Goal: Use online tool/utility: Utilize a website feature to perform a specific function

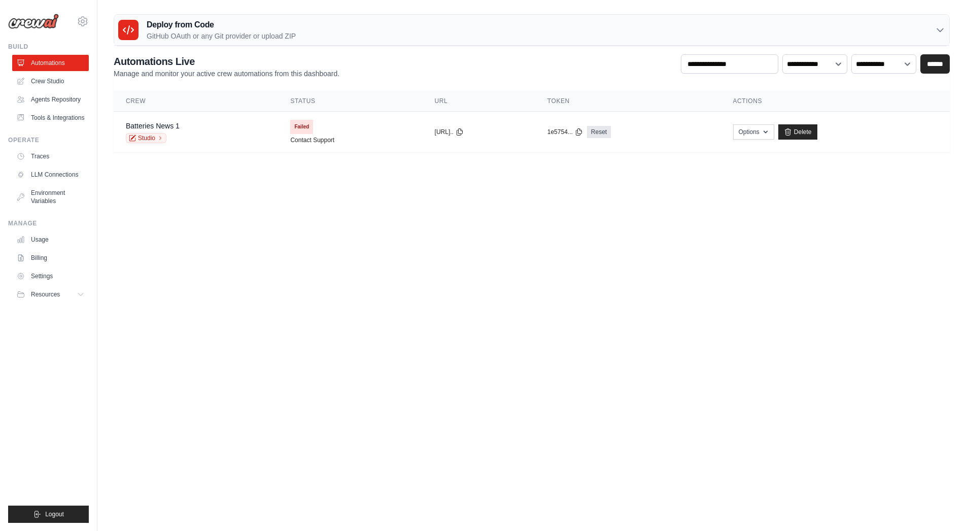
click at [333, 261] on body "[EMAIL_ADDRESS][DOMAIN_NAME] Settings Build Automations" at bounding box center [483, 265] width 966 height 531
click at [290, 386] on body "moutonhusqvarna@gmail.com Settings Build Automations" at bounding box center [483, 265] width 966 height 531
click at [40, 82] on link "Crew Studio" at bounding box center [51, 81] width 77 height 16
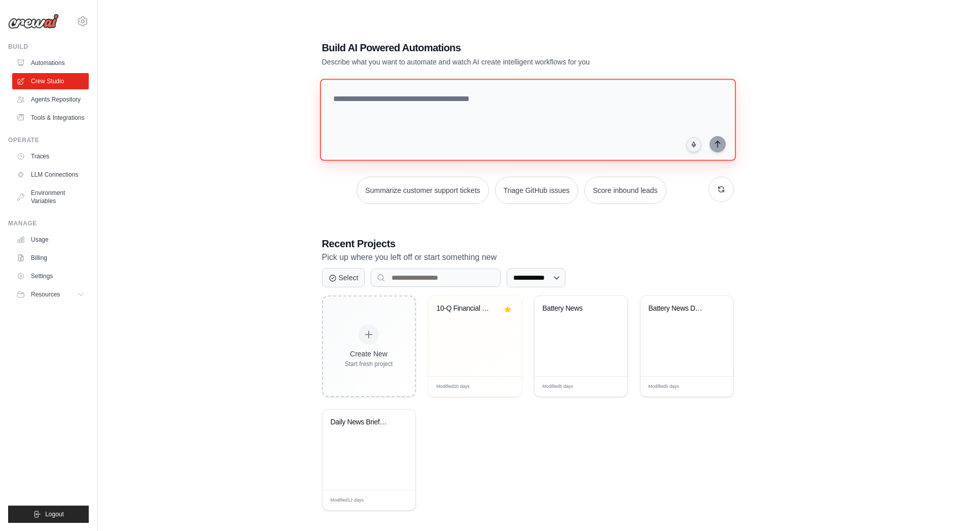
click at [468, 99] on textarea at bounding box center [528, 120] width 416 height 82
paste textarea "**********"
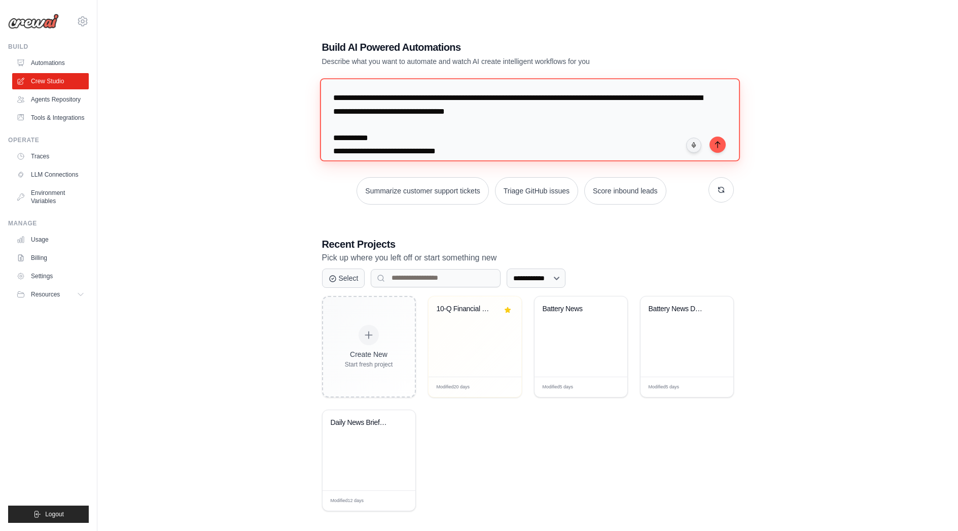
drag, startPoint x: 619, startPoint y: 100, endPoint x: 356, endPoint y: 151, distance: 268.1
click at [356, 151] on textarea "**********" at bounding box center [530, 119] width 420 height 83
type textarea "**********"
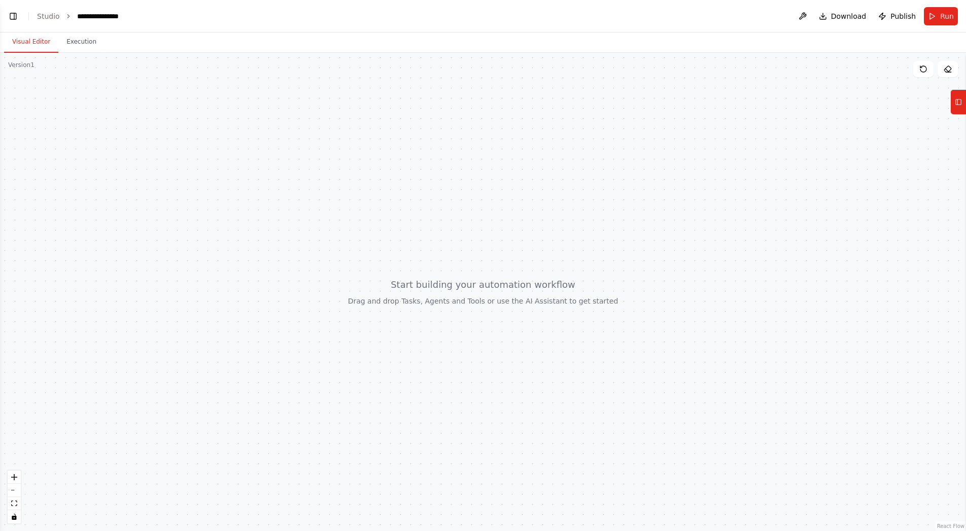
click at [249, 166] on div at bounding box center [483, 292] width 966 height 478
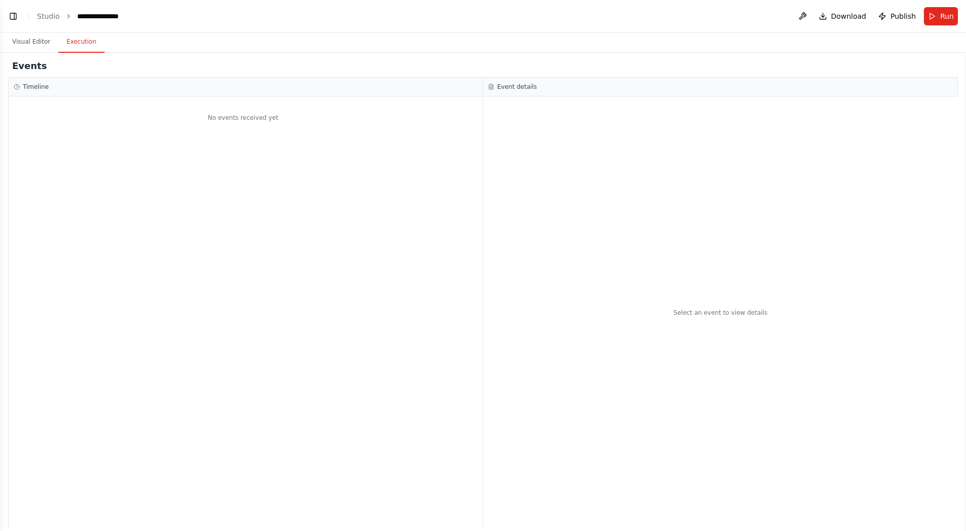
click at [77, 40] on button "Execution" at bounding box center [81, 41] width 46 height 21
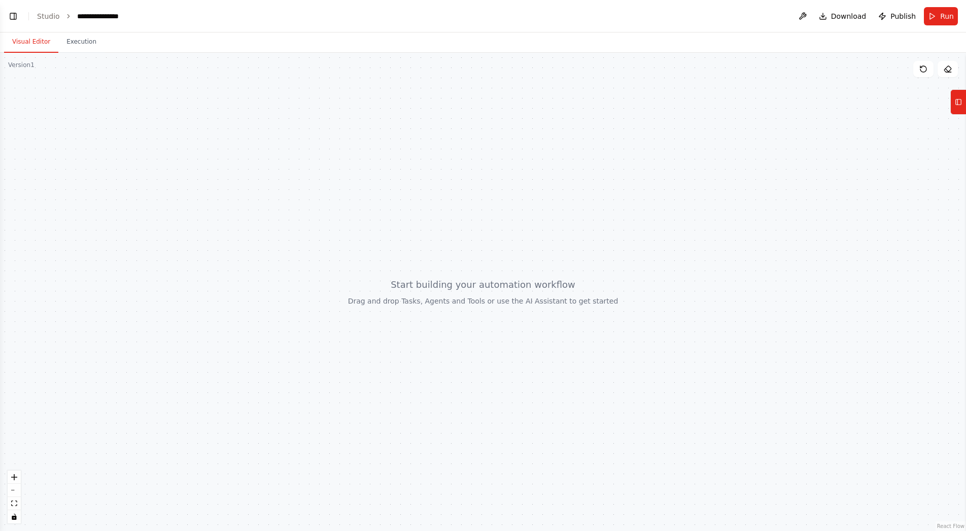
click at [31, 40] on button "Visual Editor" at bounding box center [31, 41] width 54 height 21
click at [114, 16] on div "**********" at bounding box center [103, 16] width 52 height 10
click at [46, 18] on link "Studio" at bounding box center [48, 16] width 23 height 8
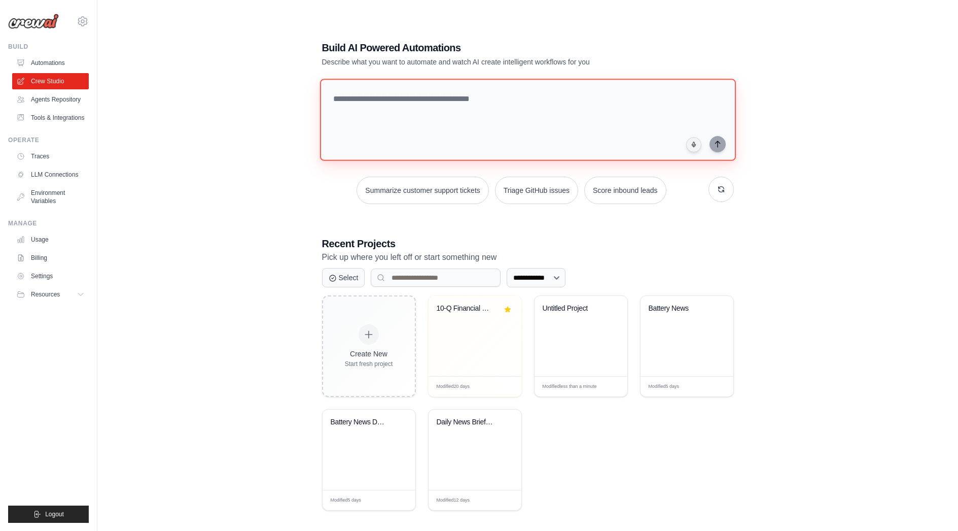
click at [424, 104] on textarea at bounding box center [528, 120] width 416 height 82
paste textarea "**********"
type textarea "**********"
click at [561, 125] on textarea at bounding box center [530, 119] width 420 height 83
click at [27, 153] on link "Traces" at bounding box center [51, 156] width 77 height 16
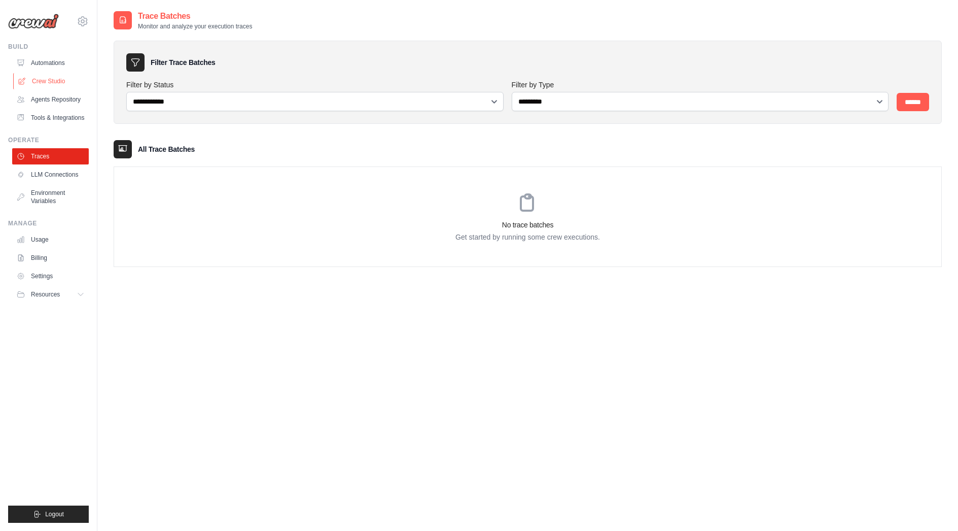
click at [56, 77] on link "Crew Studio" at bounding box center [51, 81] width 77 height 16
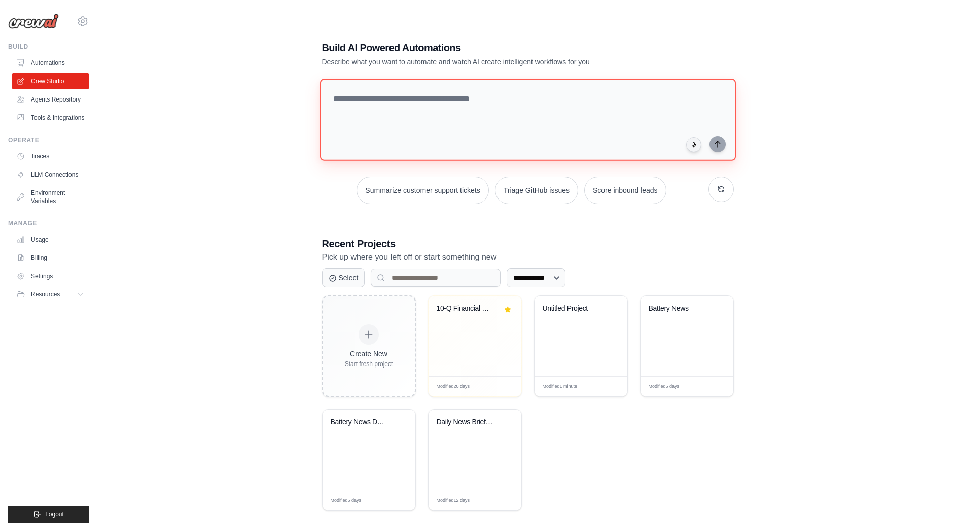
click at [347, 97] on textarea at bounding box center [528, 120] width 416 height 82
type textarea "**********"
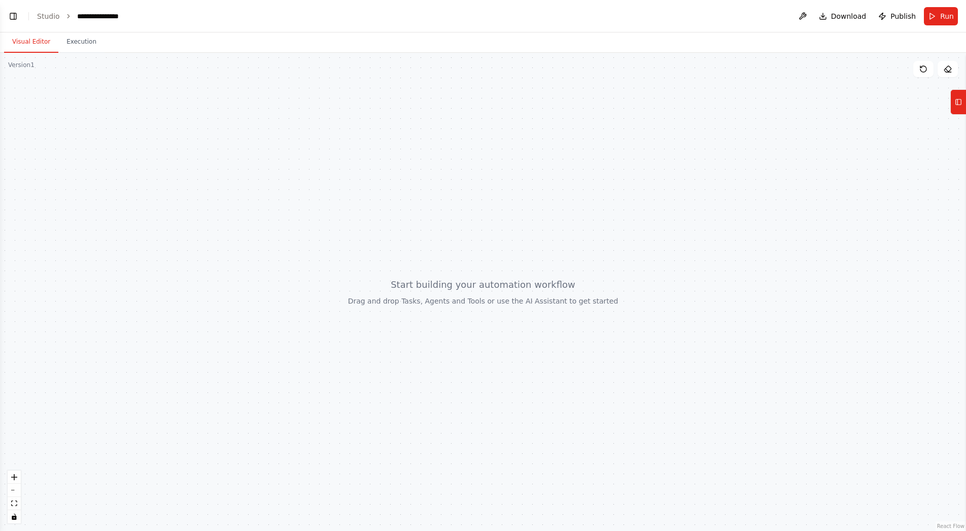
click at [485, 295] on div at bounding box center [483, 292] width 966 height 478
click at [15, 477] on icon "zoom in" at bounding box center [14, 477] width 6 height 6
click at [400, 208] on div at bounding box center [483, 292] width 966 height 478
click at [957, 101] on icon at bounding box center [958, 102] width 7 height 16
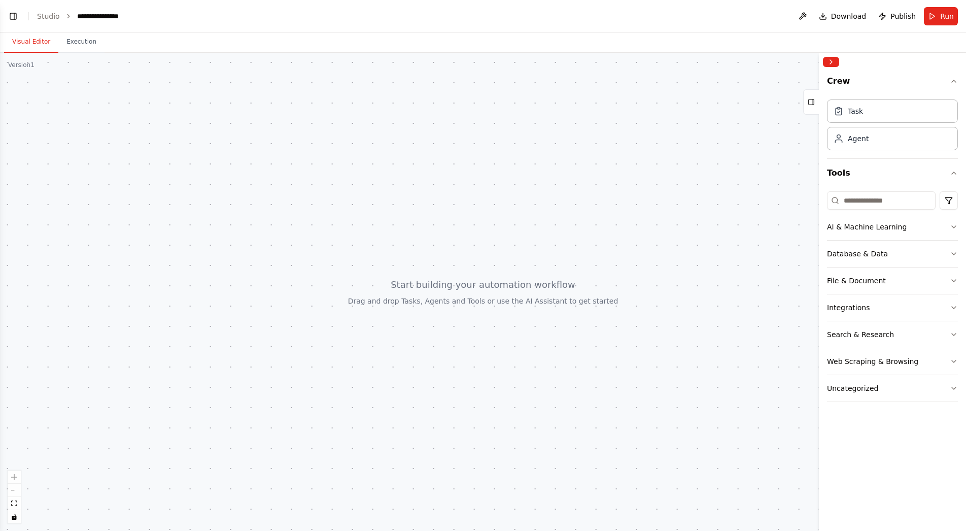
drag, startPoint x: 561, startPoint y: 201, endPoint x: 549, endPoint y: 202, distance: 11.7
click at [560, 201] on div at bounding box center [483, 292] width 966 height 478
click at [37, 15] on header "**********" at bounding box center [483, 16] width 966 height 32
click at [115, 12] on div "**********" at bounding box center [103, 16] width 52 height 10
click at [107, 15] on div "**********" at bounding box center [127, 16] width 101 height 10
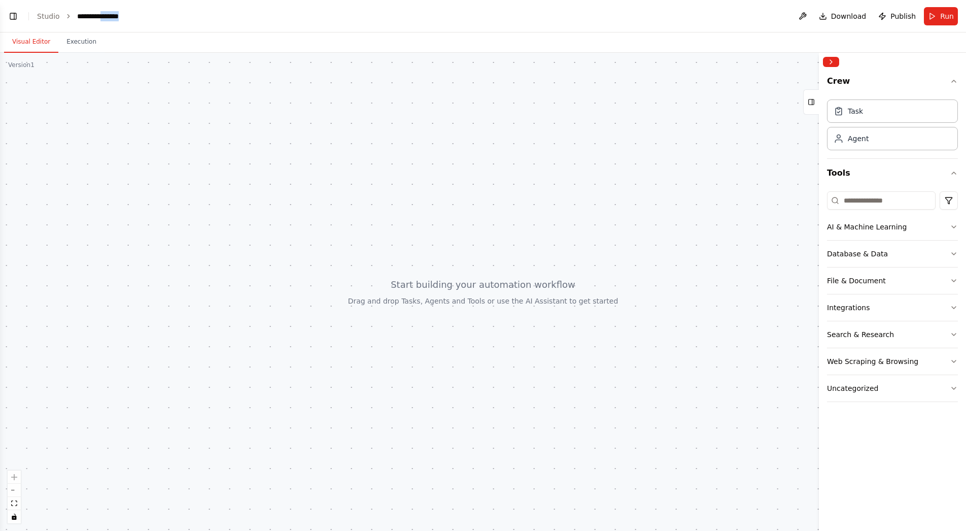
click at [107, 15] on div "**********" at bounding box center [127, 16] width 101 height 10
click at [106, 16] on div "**********" at bounding box center [127, 16] width 101 height 10
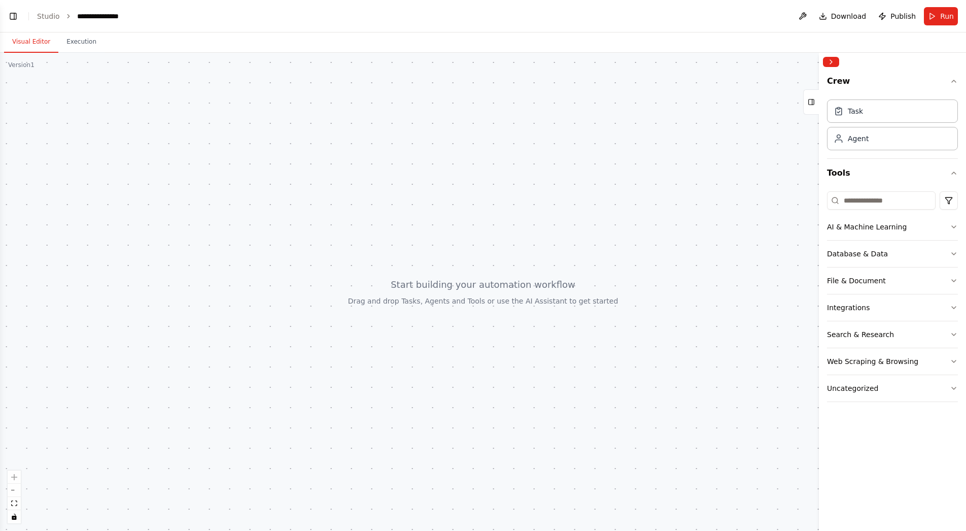
click at [105, 20] on div "**********" at bounding box center [127, 16] width 101 height 10
click at [130, 162] on div at bounding box center [483, 292] width 966 height 478
click at [386, 261] on div at bounding box center [483, 292] width 966 height 478
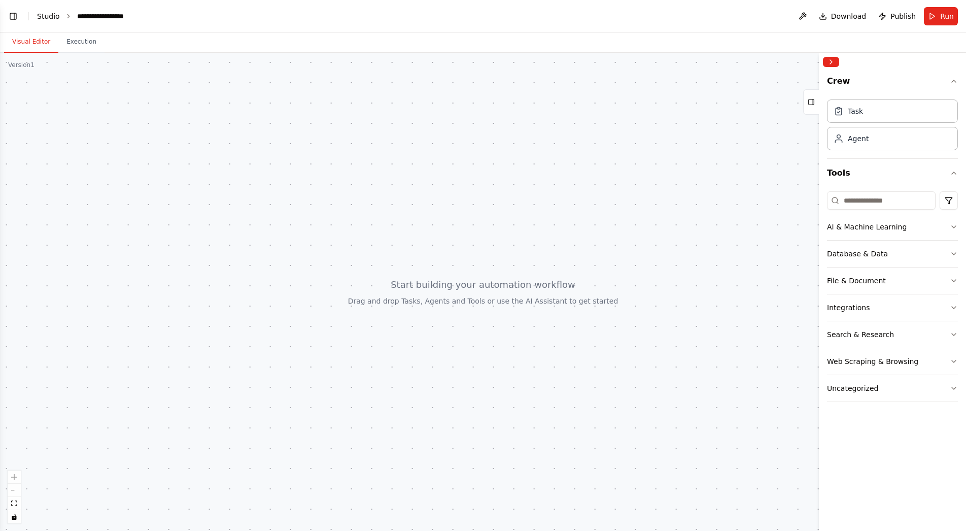
click at [51, 13] on link "Studio" at bounding box center [48, 16] width 23 height 8
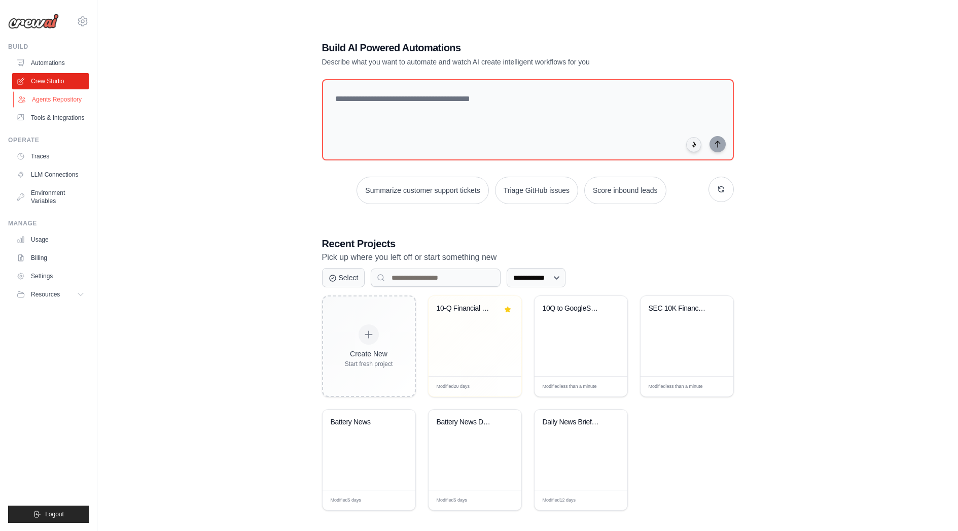
click at [63, 98] on link "Agents Repository" at bounding box center [51, 99] width 77 height 16
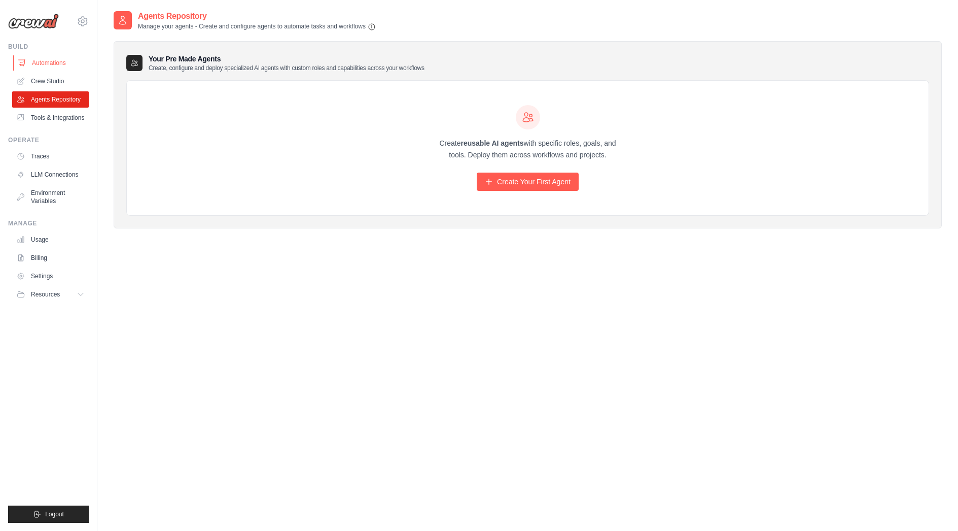
click at [43, 63] on link "Automations" at bounding box center [51, 63] width 77 height 16
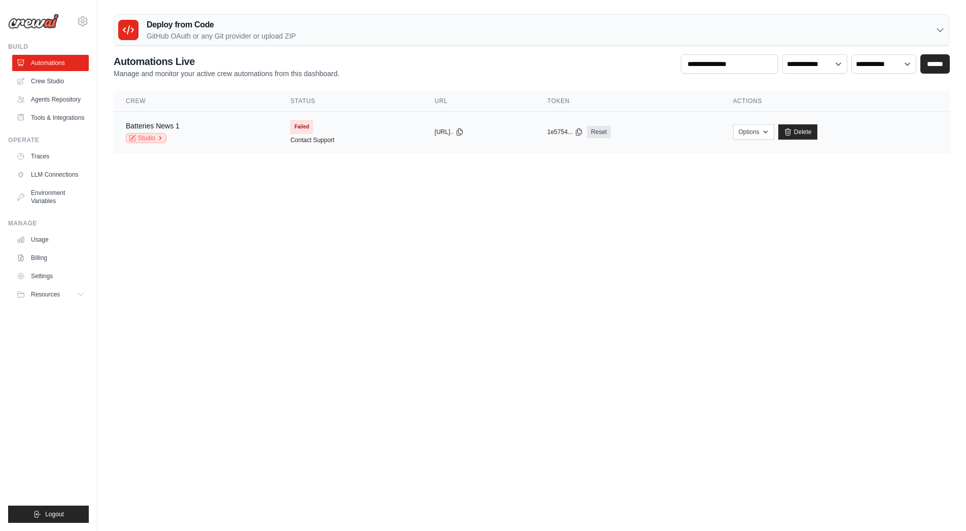
click at [146, 137] on link "Studio" at bounding box center [146, 138] width 41 height 10
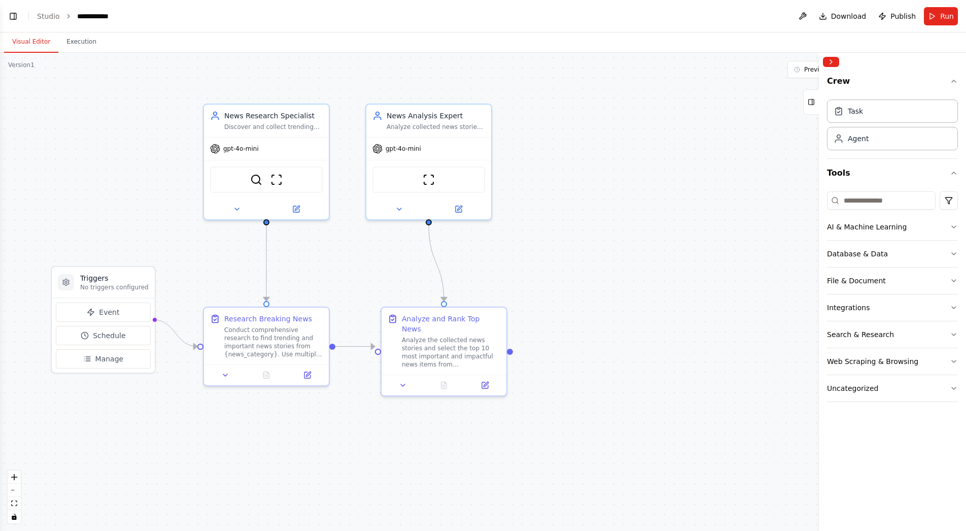
scroll to position [3134, 0]
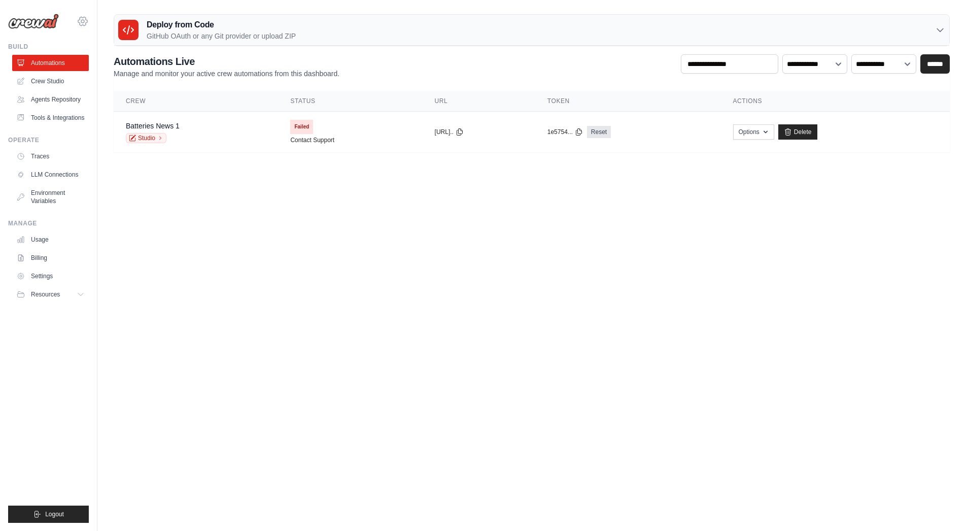
click at [80, 22] on icon at bounding box center [83, 21] width 12 height 12
click at [362, 268] on body "moutonhusqvarna@gmail.com Settings Build Automations" at bounding box center [483, 265] width 966 height 531
click at [49, 82] on link "Crew Studio" at bounding box center [51, 81] width 77 height 16
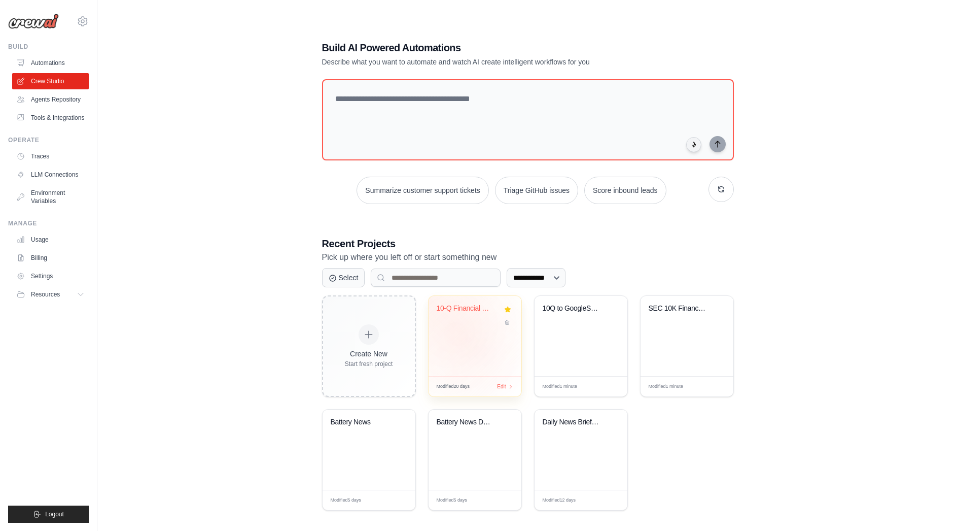
click at [463, 339] on div "10-Q Financial Data Extractor" at bounding box center [475, 336] width 93 height 80
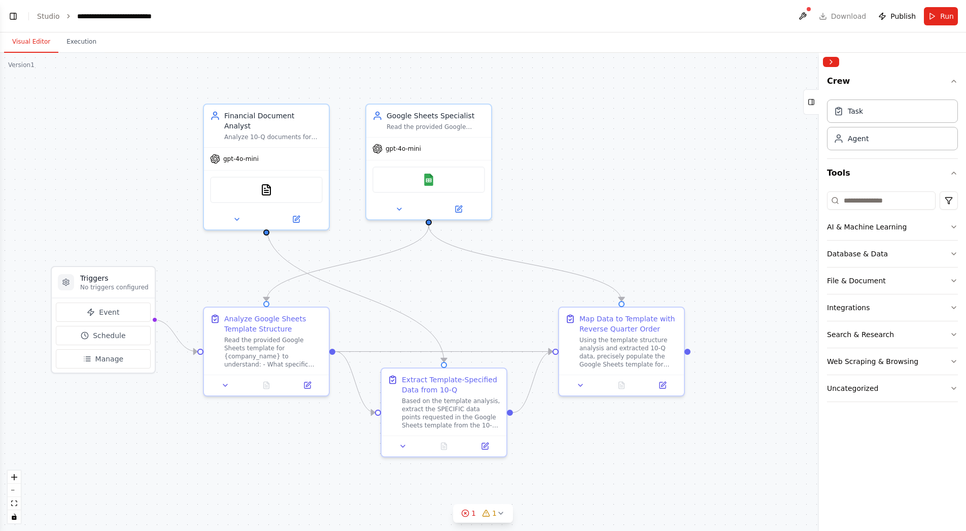
scroll to position [3436, 0]
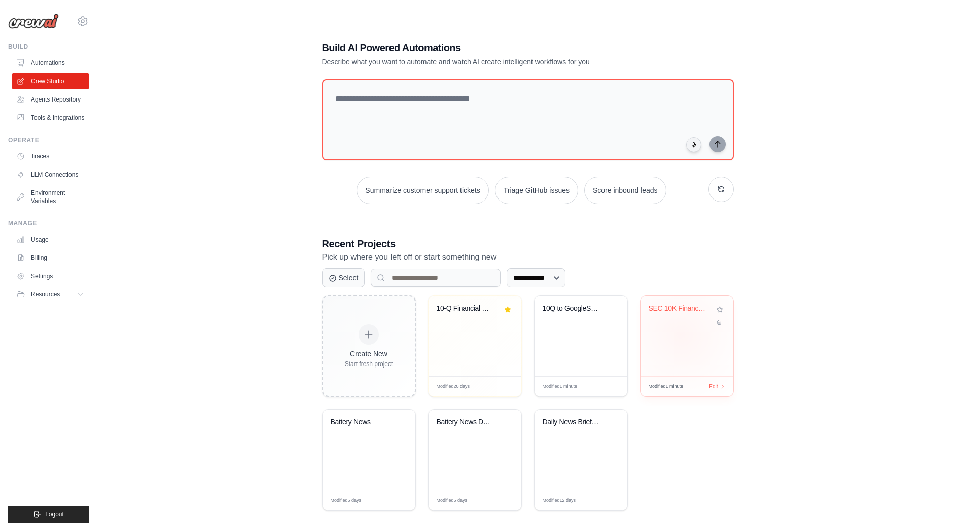
click at [681, 333] on div "SEC 10K Financial Data Extractor" at bounding box center [687, 336] width 93 height 80
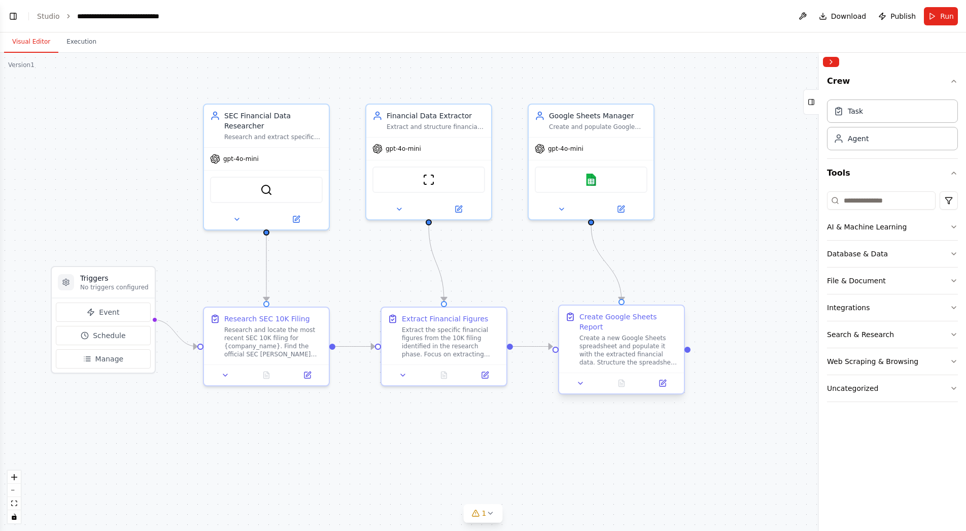
scroll to position [1258, 0]
click at [485, 521] on button "1" at bounding box center [483, 513] width 39 height 19
click at [276, 476] on div ".deletable-edge-delete-btn { width: 20px; height: 20px; border: 0px solid #ffff…" at bounding box center [483, 292] width 966 height 478
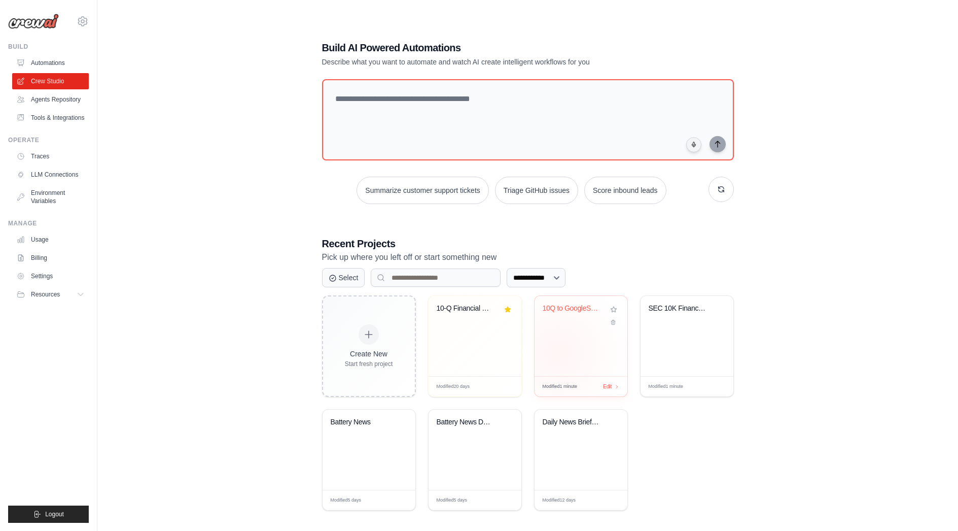
click at [558, 352] on div "10Q to GoogleSheet" at bounding box center [581, 336] width 93 height 80
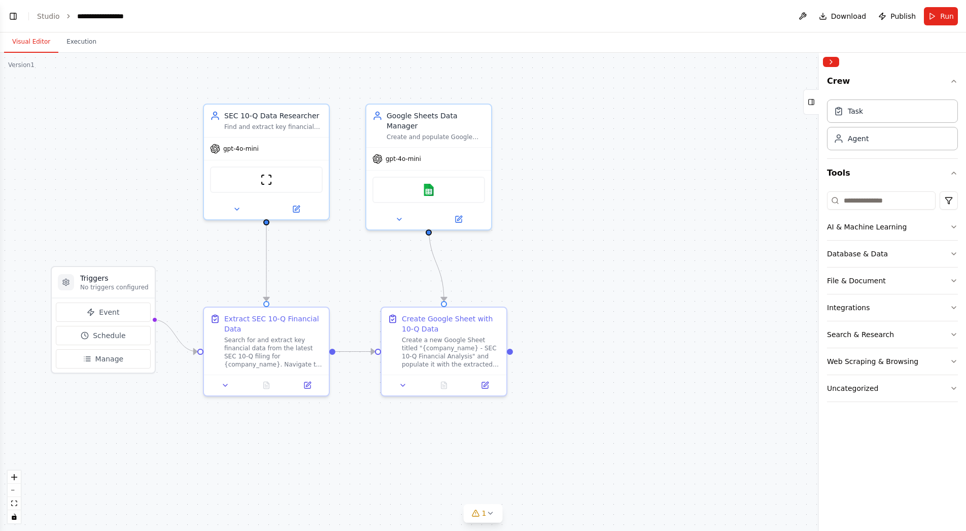
scroll to position [1108, 0]
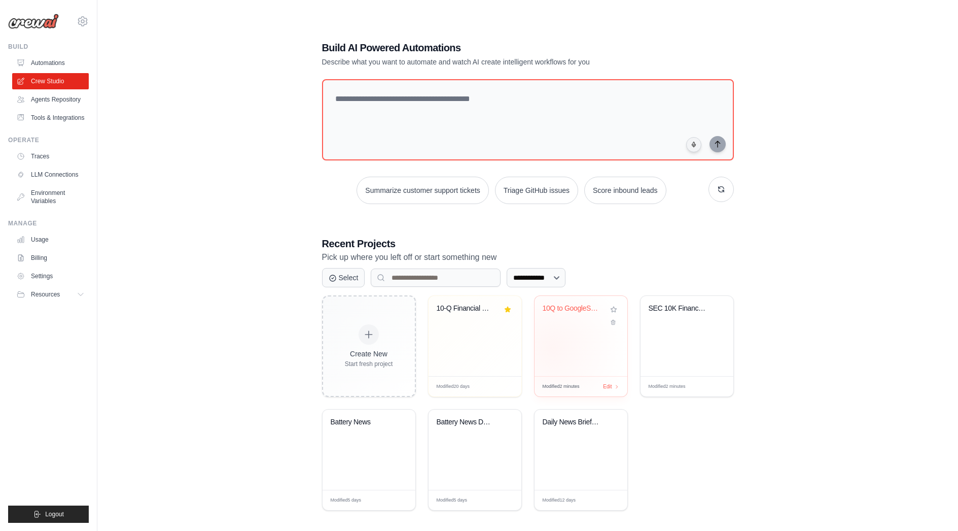
click at [553, 350] on div "10Q to GoogleSheet" at bounding box center [581, 336] width 93 height 80
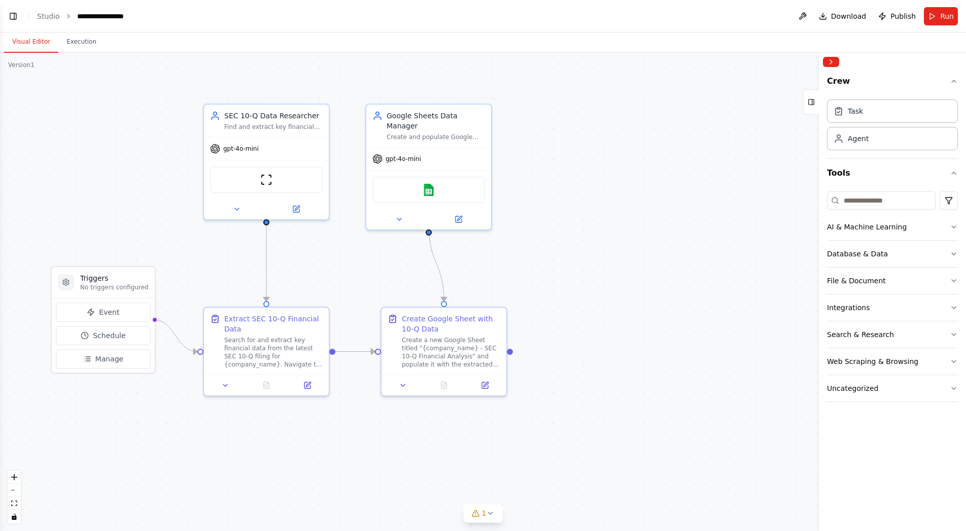
scroll to position [1190, 0]
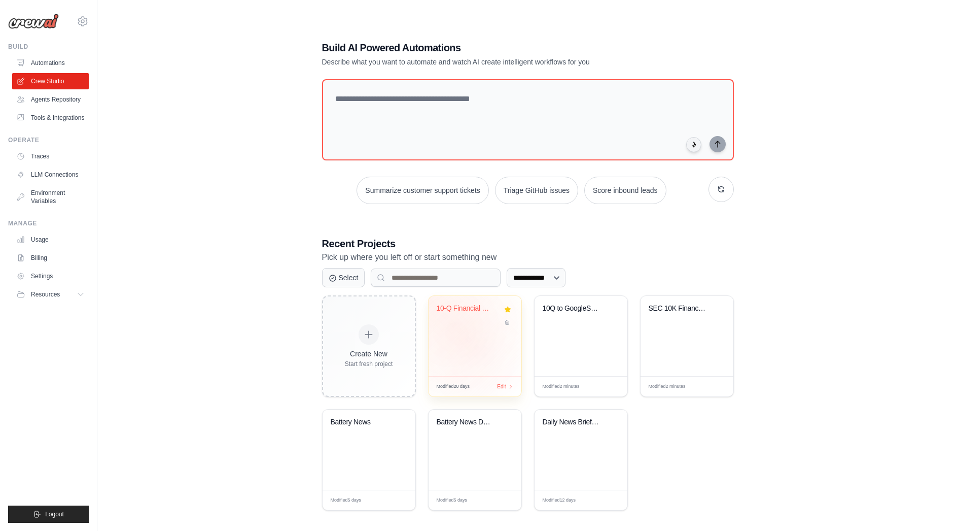
click at [464, 338] on div "10-Q Financial Data Extractor" at bounding box center [475, 336] width 93 height 80
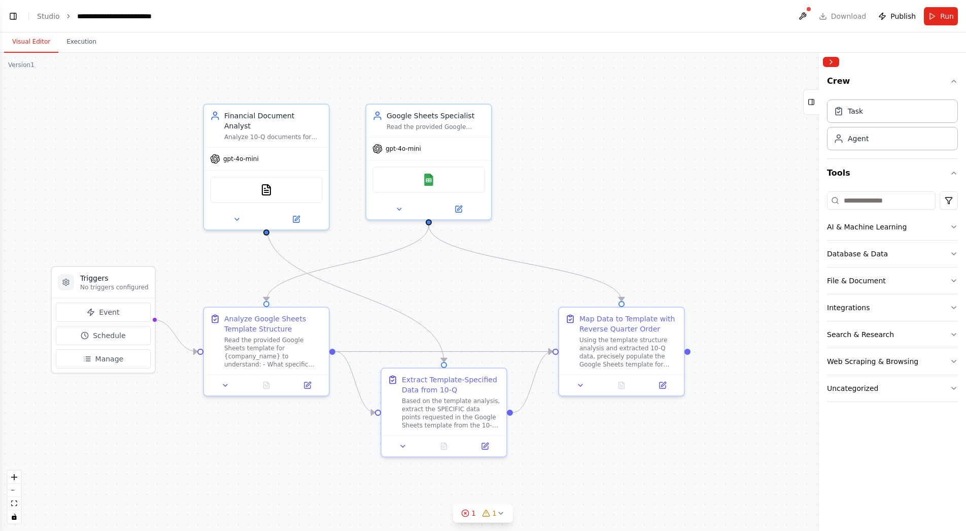
scroll to position [3436, 0]
click at [473, 513] on span "1" at bounding box center [473, 513] width 5 height 10
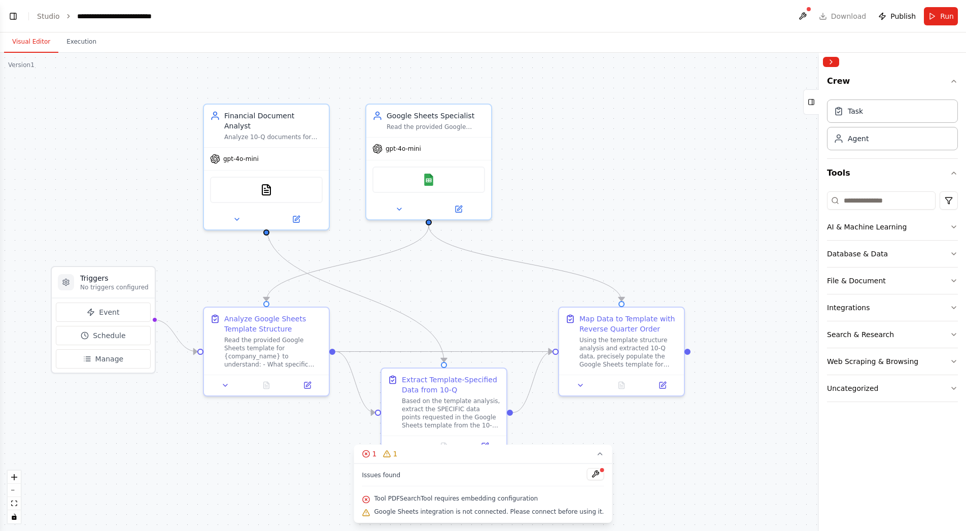
click at [495, 500] on span "Tool PDFSearchTool requires embedding configuration" at bounding box center [456, 498] width 164 height 8
click at [706, 462] on div ".deletable-edge-delete-btn { width: 20px; height: 20px; border: 0px solid #ffff…" at bounding box center [483, 292] width 966 height 478
click at [425, 397] on div "Based on the template analysis, extract the SPECIFIC data points requested in t…" at bounding box center [451, 411] width 98 height 32
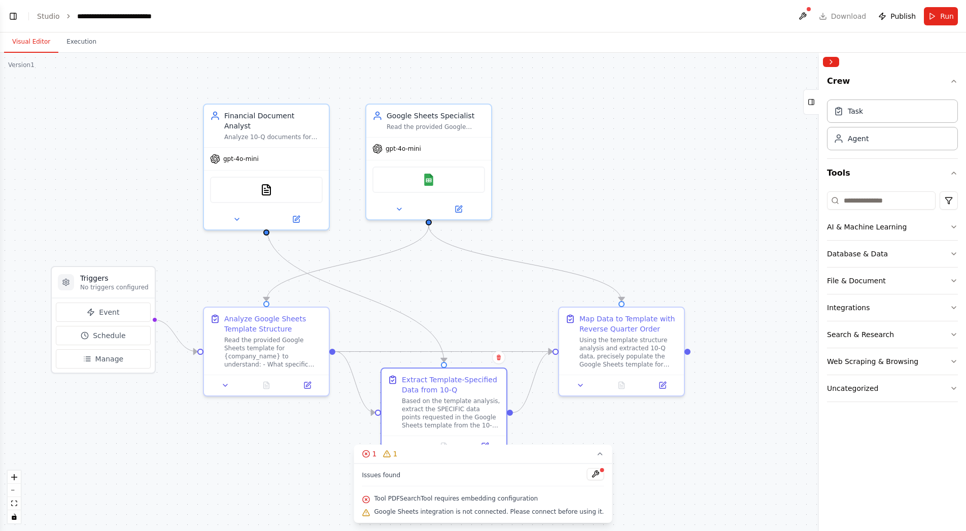
click at [731, 429] on div ".deletable-edge-delete-btn { width: 20px; height: 20px; border: 0px solid #ffff…" at bounding box center [483, 292] width 966 height 478
click at [438, 512] on span "Google Sheets integration is not connected. Please connect before using it." at bounding box center [489, 511] width 230 height 8
click at [588, 476] on button at bounding box center [595, 474] width 17 height 12
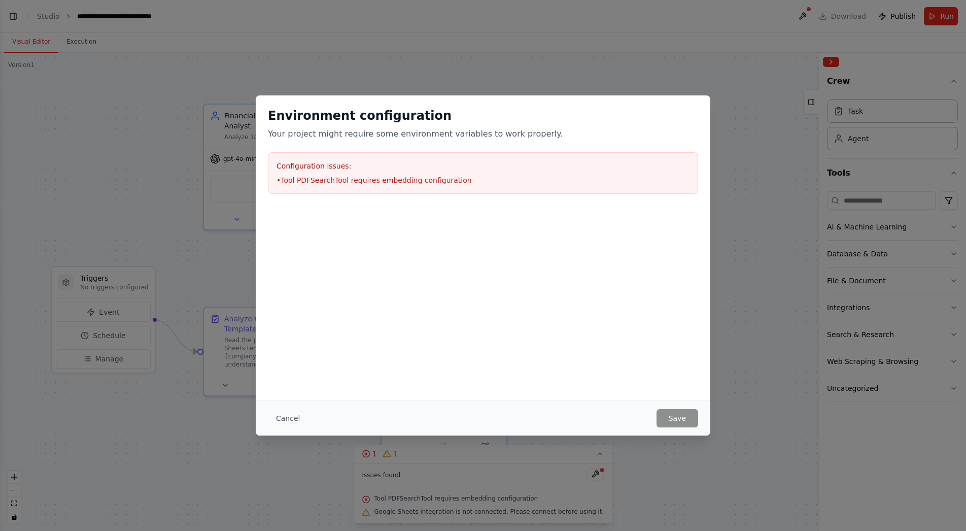
click at [369, 182] on li "• Tool PDFSearchTool requires embedding configuration" at bounding box center [483, 180] width 413 height 10
click at [333, 180] on li "• Tool PDFSearchTool requires embedding configuration" at bounding box center [483, 180] width 413 height 10
click at [520, 234] on div at bounding box center [483, 256] width 455 height 101
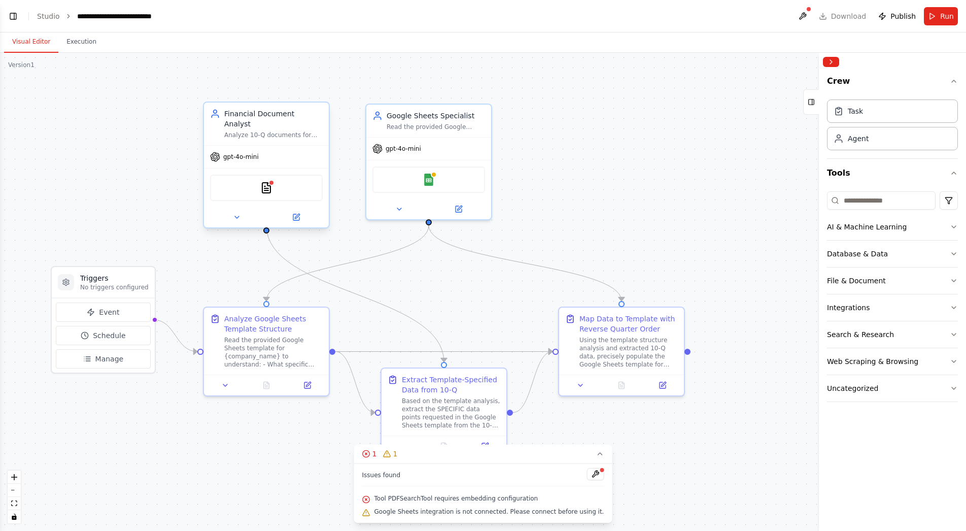
click at [274, 187] on div "PDFSearchTool" at bounding box center [266, 188] width 113 height 26
click at [266, 188] on div "PDFSearchTool" at bounding box center [266, 188] width 113 height 26
click at [296, 214] on icon at bounding box center [296, 217] width 6 height 6
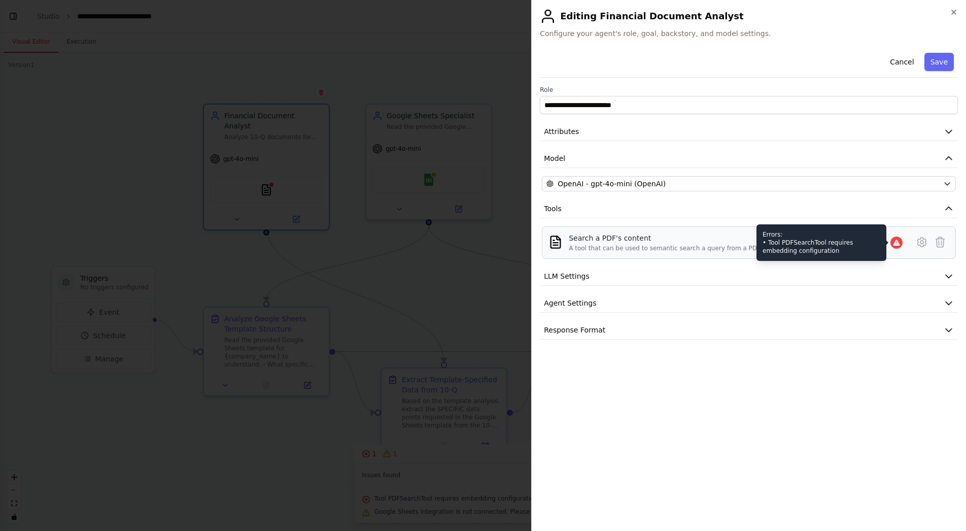
click at [895, 240] on icon at bounding box center [896, 242] width 8 height 8
click at [924, 240] on icon at bounding box center [922, 242] width 12 height 12
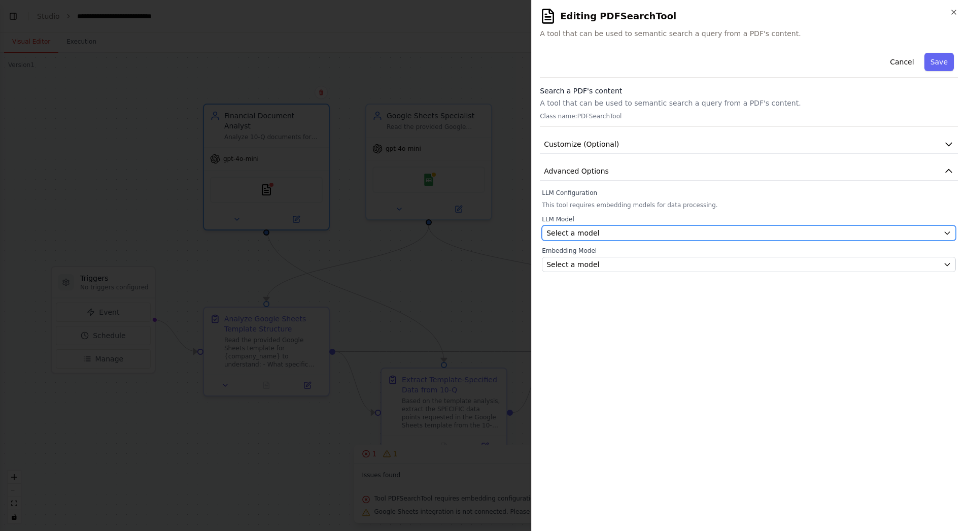
click at [902, 232] on div "Select a model" at bounding box center [742, 233] width 393 height 10
